Goal: Information Seeking & Learning: Check status

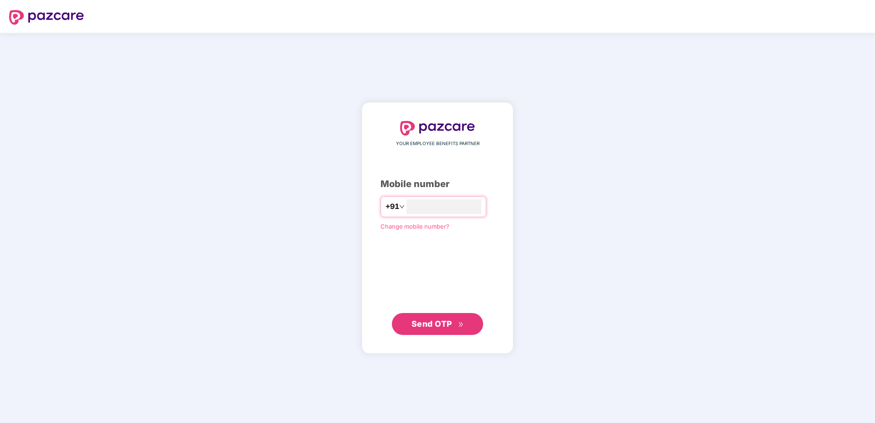
type input "**********"
click at [434, 322] on span "Send OTP" at bounding box center [431, 323] width 41 height 10
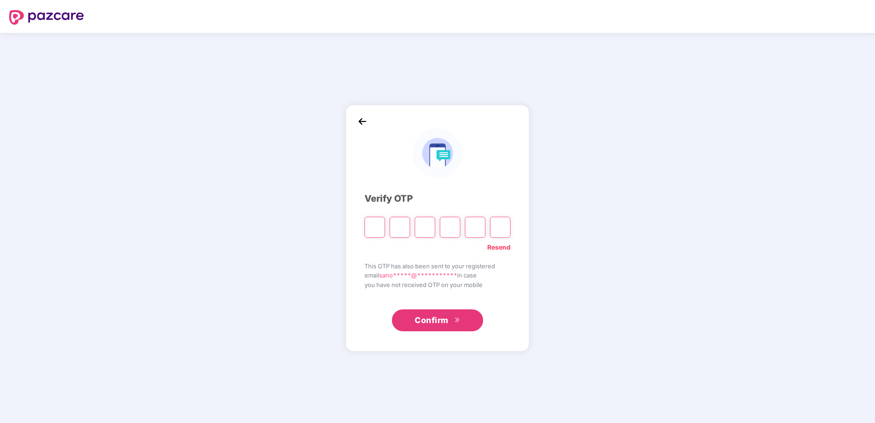
type input "*"
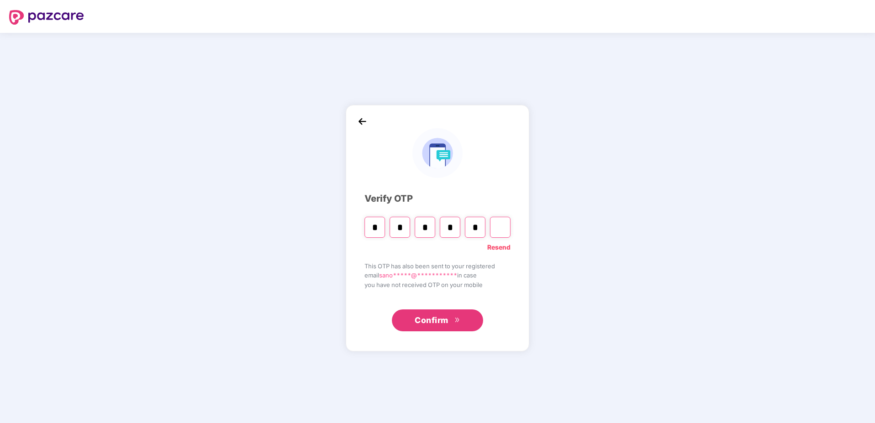
type input "*"
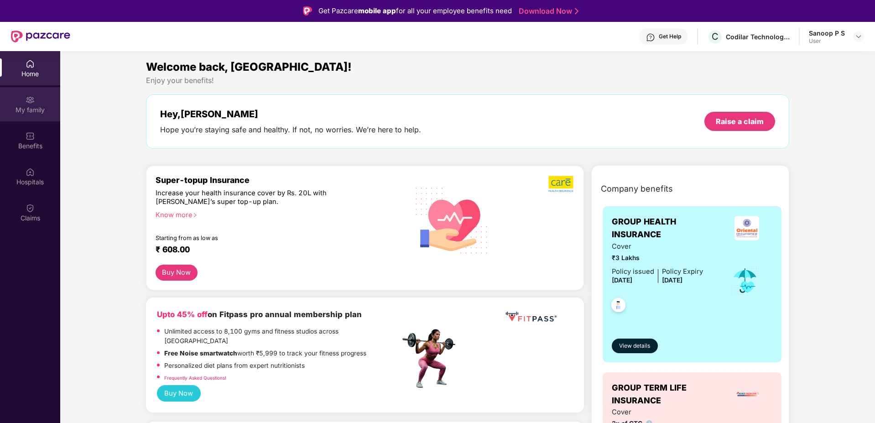
click at [36, 105] on div "My family" at bounding box center [30, 109] width 60 height 9
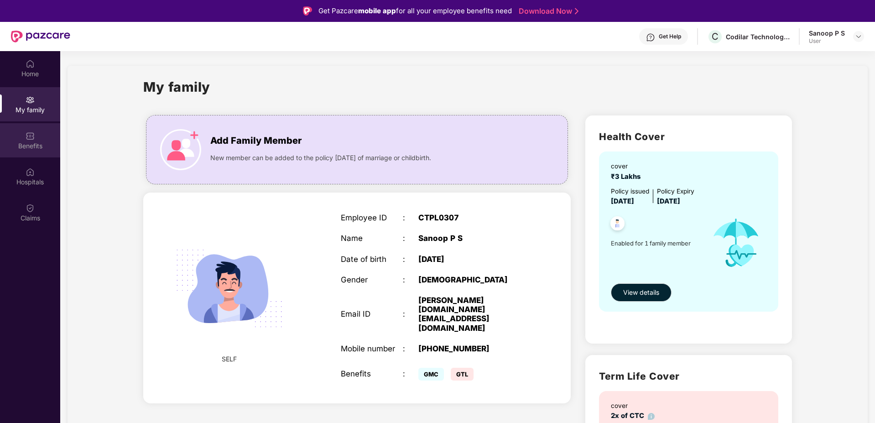
click at [20, 152] on div "Benefits" at bounding box center [30, 140] width 60 height 34
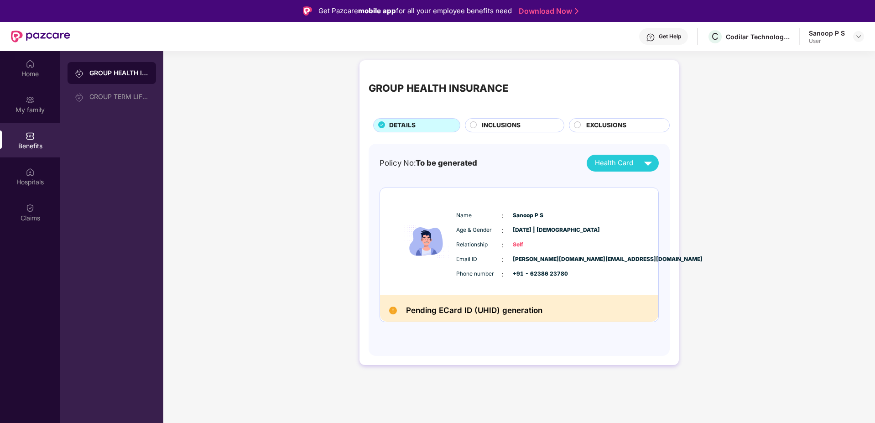
click at [470, 125] on circle at bounding box center [473, 124] width 6 height 6
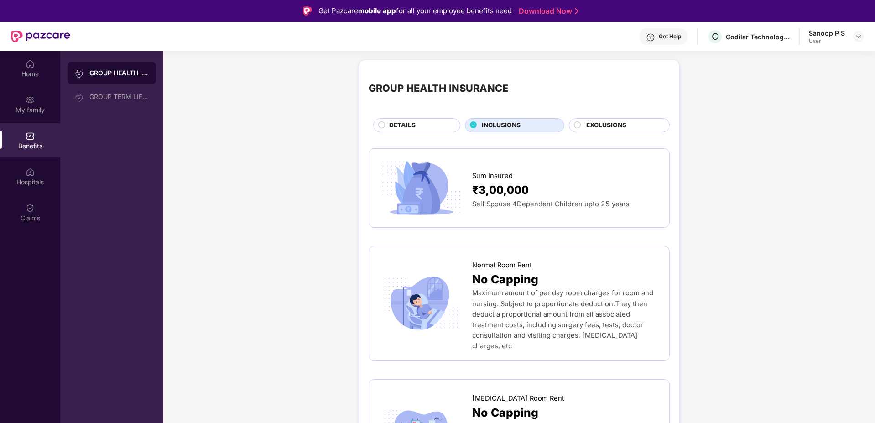
click at [613, 119] on div "EXCLUSIONS" at bounding box center [619, 125] width 101 height 14
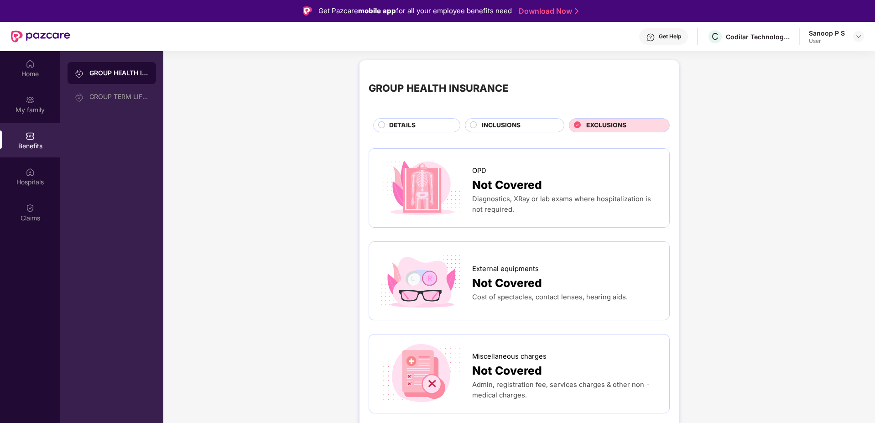
click at [424, 130] on div "DETAILS" at bounding box center [419, 125] width 71 height 11
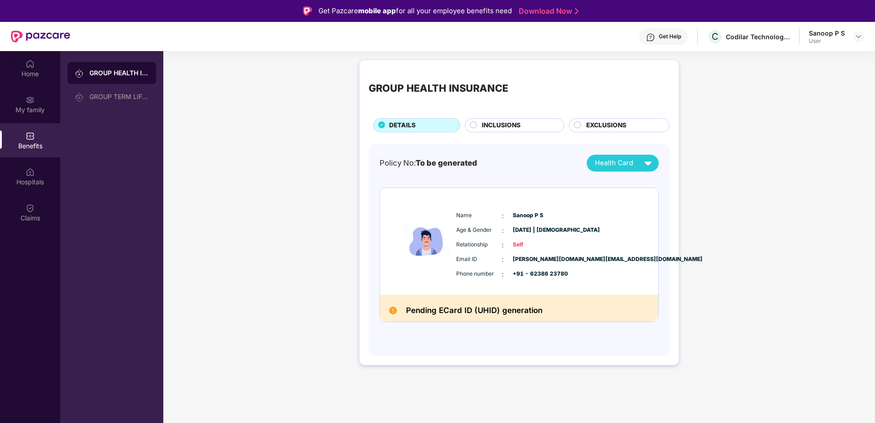
click at [35, 194] on div "Home My family Benefits Hospitals Claims" at bounding box center [30, 141] width 60 height 180
click at [118, 96] on div "GROUP TERM LIFE INSURANCE" at bounding box center [118, 96] width 59 height 7
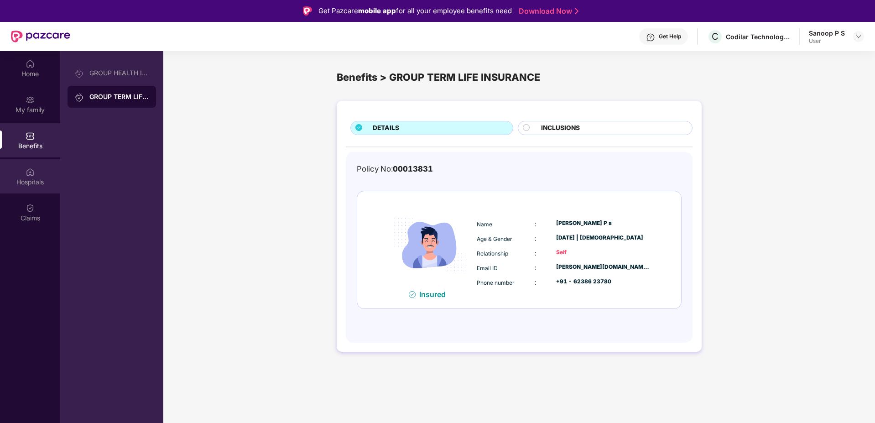
click at [54, 180] on div "Hospitals" at bounding box center [30, 181] width 60 height 9
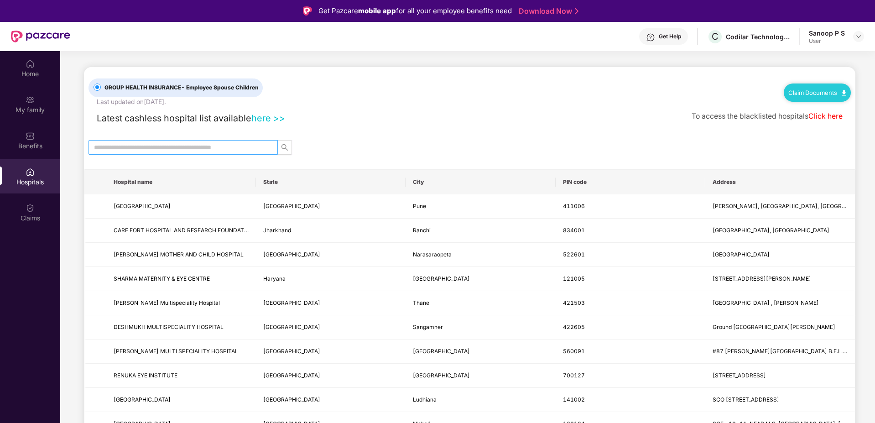
click at [166, 148] on input "text" at bounding box center [179, 147] width 171 height 10
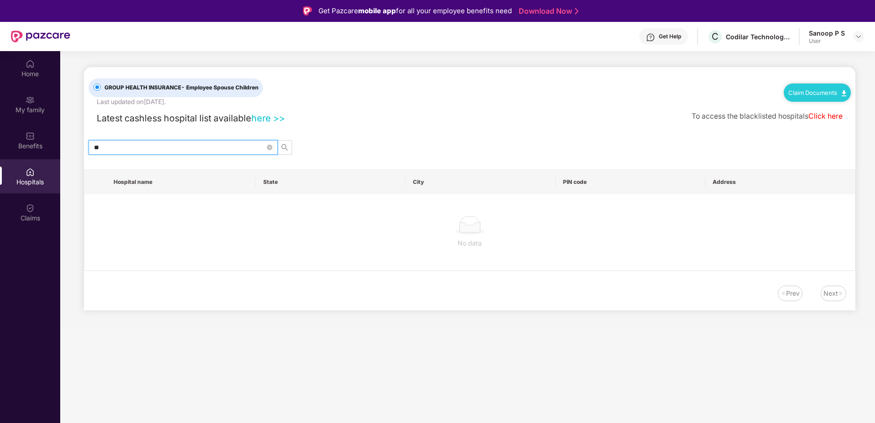
type input "*"
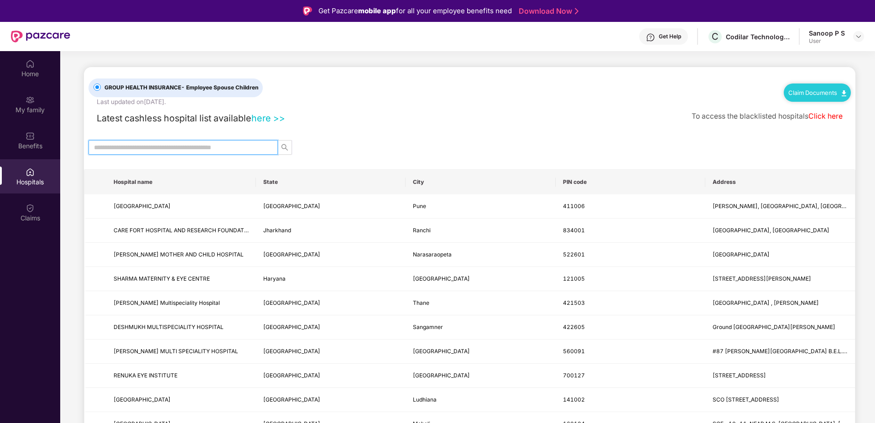
click at [267, 119] on link "here >>" at bounding box center [268, 118] width 34 height 11
click at [37, 220] on div "Claims" at bounding box center [30, 217] width 60 height 9
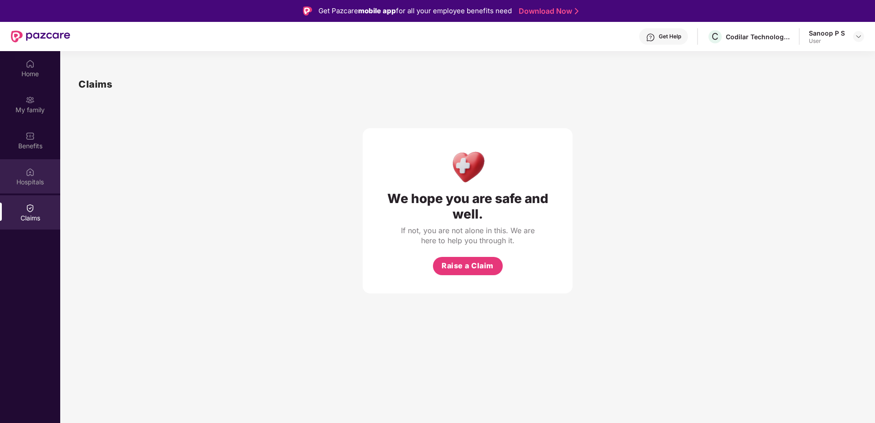
click at [34, 167] on img at bounding box center [30, 171] width 9 height 9
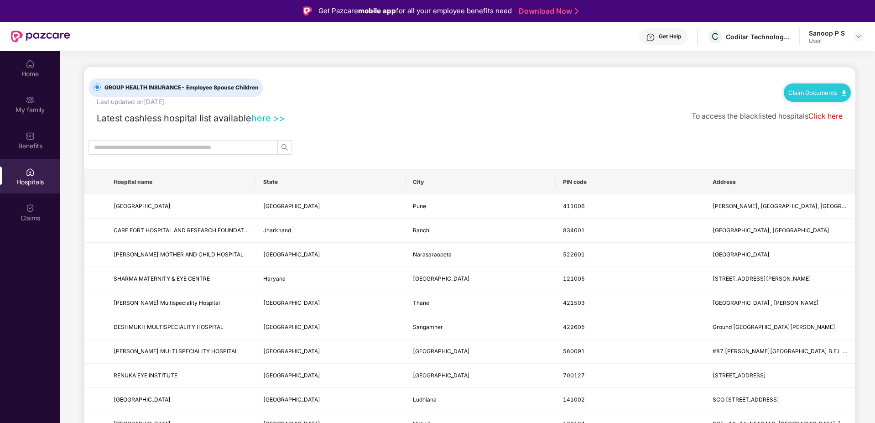
click at [34, 167] on img at bounding box center [30, 171] width 9 height 9
click at [33, 137] on img at bounding box center [30, 135] width 9 height 9
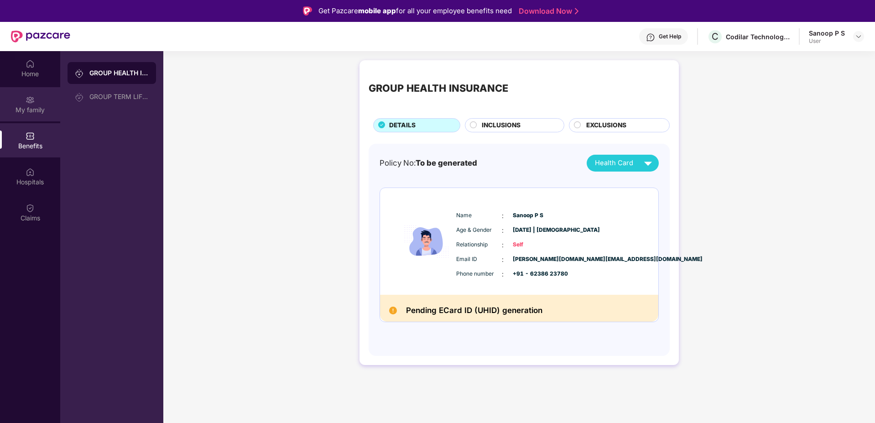
click at [42, 110] on div "My family" at bounding box center [30, 109] width 60 height 9
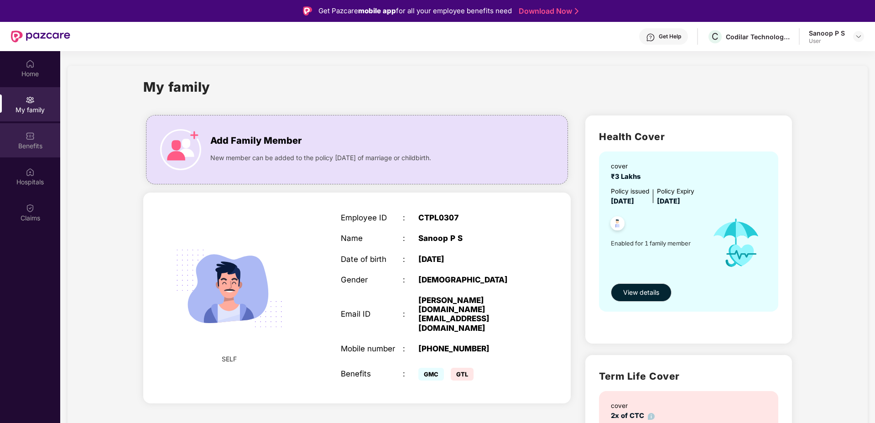
click at [40, 145] on div "Benefits" at bounding box center [30, 145] width 60 height 9
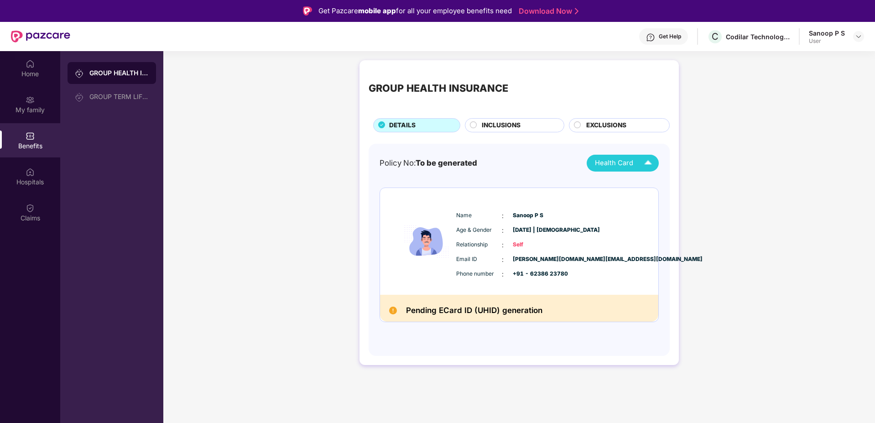
click at [636, 166] on div "Health Card" at bounding box center [625, 163] width 61 height 16
click at [550, 170] on div "Policy No: To be generated Health Card" at bounding box center [518, 163] width 279 height 17
click at [399, 311] on div "Pending ECard ID (UHID) generation" at bounding box center [519, 308] width 278 height 27
click at [405, 344] on div "Policy No: To be generated Health Card Name : Sanoop P S Age & Gender : [DATE] …" at bounding box center [518, 250] width 279 height 191
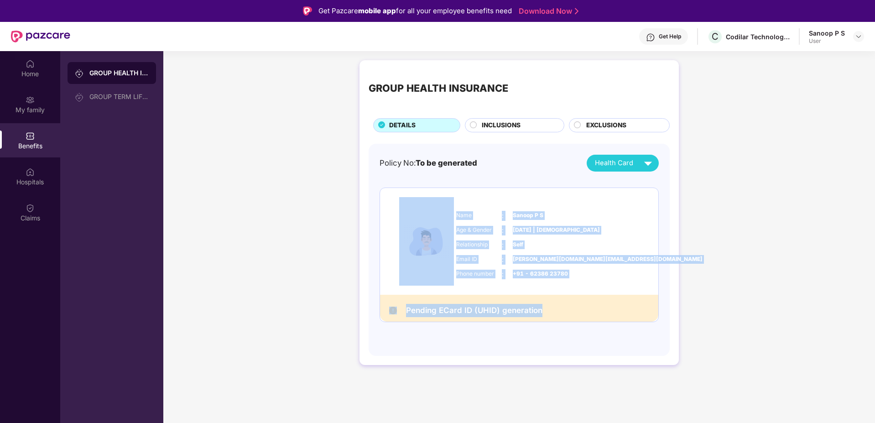
drag, startPoint x: 558, startPoint y: 316, endPoint x: 419, endPoint y: 290, distance: 141.6
click at [419, 288] on div "Name : Sanoop P S Age & Gender : [DATE] | [DEMOGRAPHIC_DATA] Relationship : Sel…" at bounding box center [518, 254] width 279 height 135
click at [565, 318] on div "Pending ECard ID (UHID) generation" at bounding box center [519, 308] width 278 height 27
